Goal: Task Accomplishment & Management: Complete application form

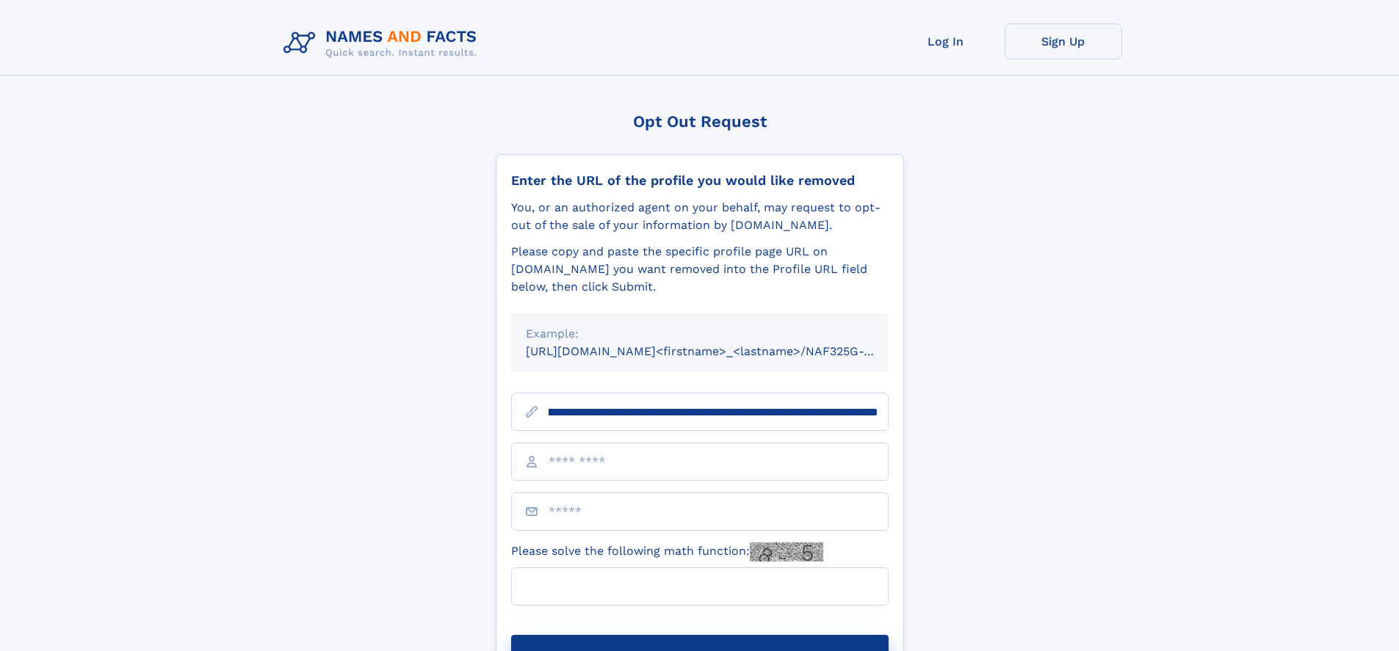
scroll to position [0, 169]
type input "**********"
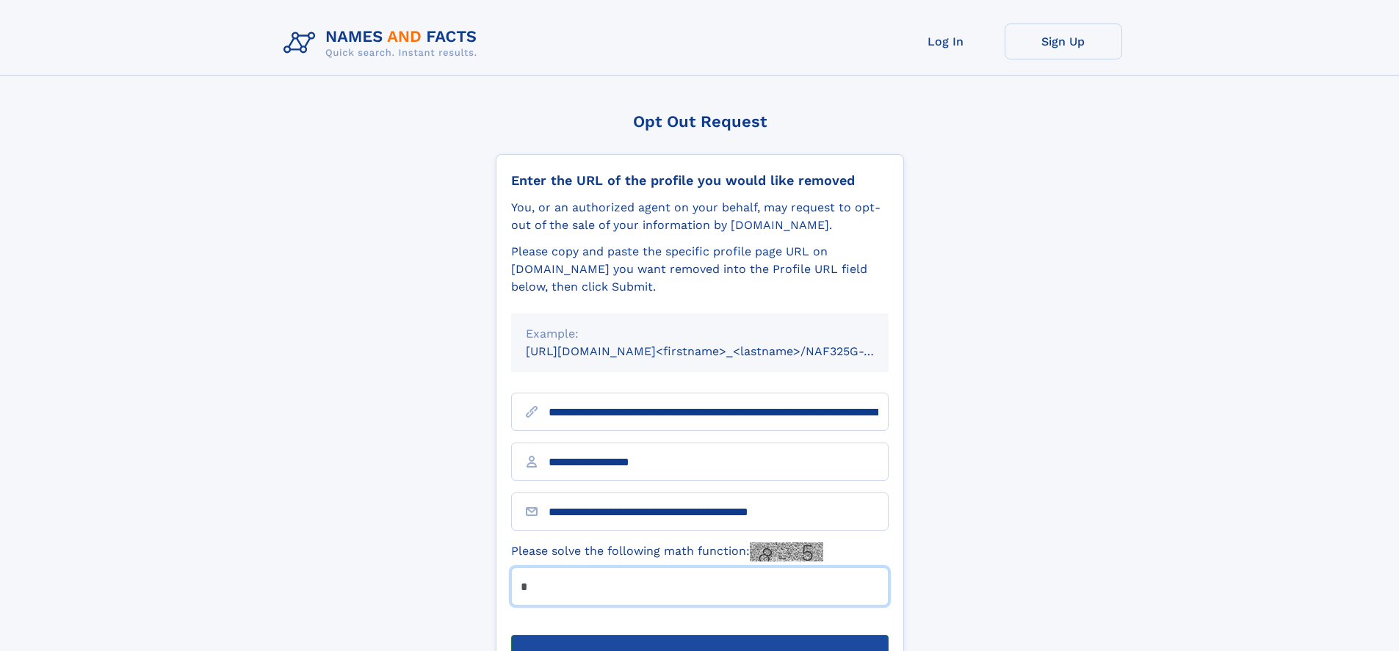
type input "*"
click at [699, 635] on button "Submit Opt Out Request" at bounding box center [700, 658] width 378 height 47
